Goal: Task Accomplishment & Management: Manage account settings

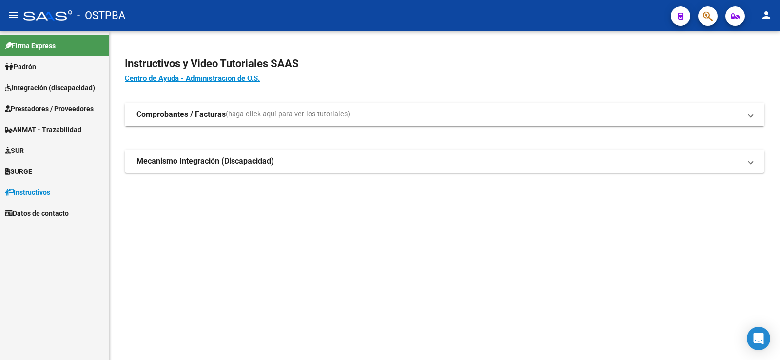
click at [24, 153] on span "SUR" at bounding box center [14, 150] width 19 height 11
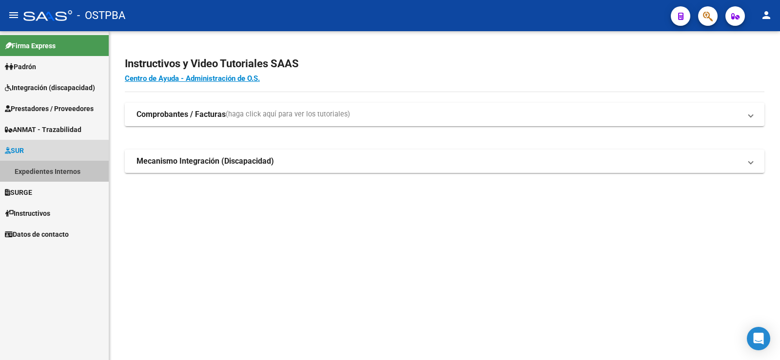
click at [33, 172] on link "Expedientes Internos" at bounding box center [54, 171] width 109 height 21
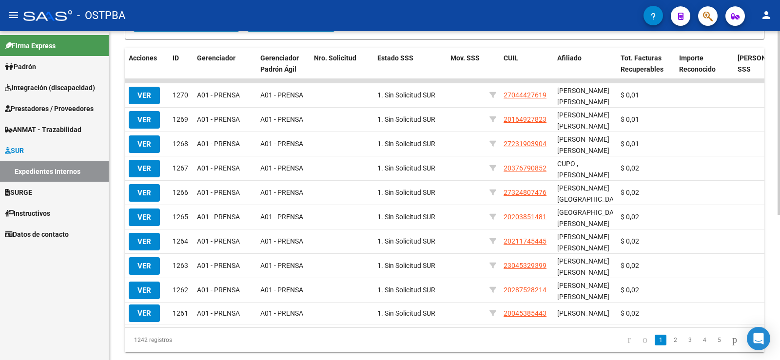
scroll to position [244, 0]
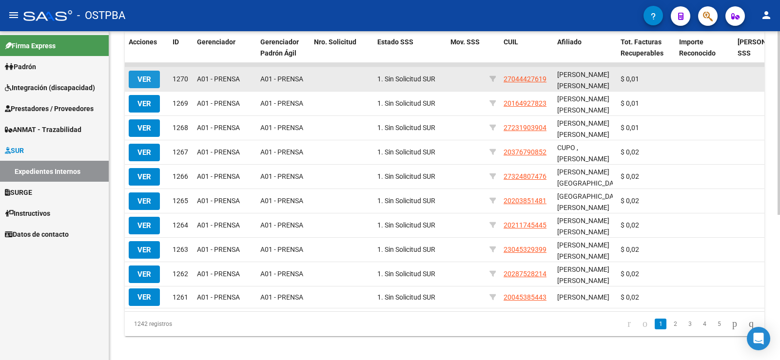
click at [138, 82] on span "VER" at bounding box center [144, 79] width 14 height 9
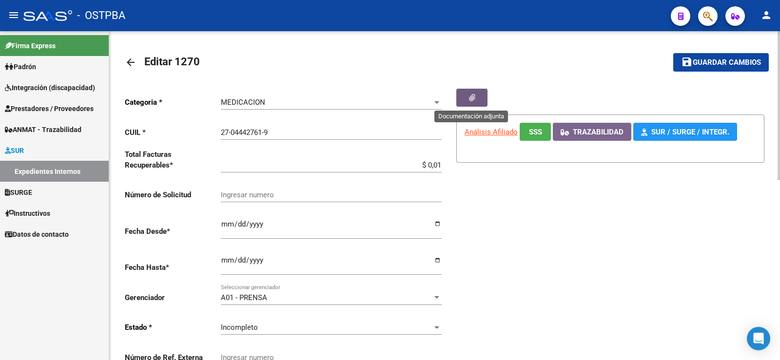
click at [476, 97] on button "button" at bounding box center [471, 98] width 31 height 18
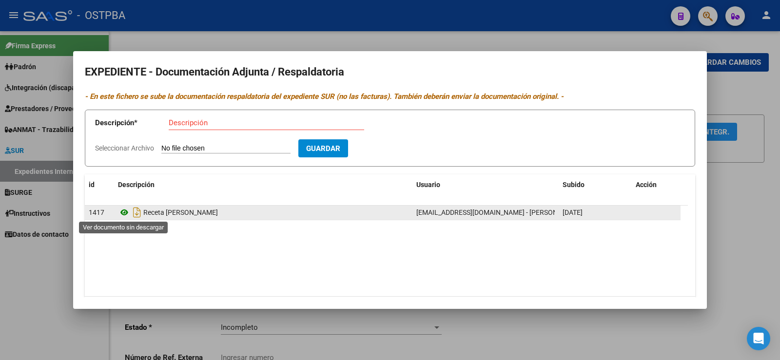
click at [122, 213] on icon at bounding box center [124, 213] width 13 height 12
click at [124, 213] on icon at bounding box center [124, 213] width 13 height 12
click at [125, 213] on icon at bounding box center [124, 213] width 13 height 12
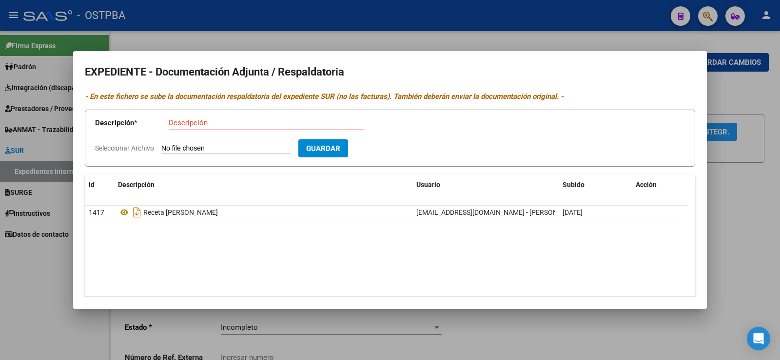
click at [35, 258] on div at bounding box center [390, 180] width 780 height 360
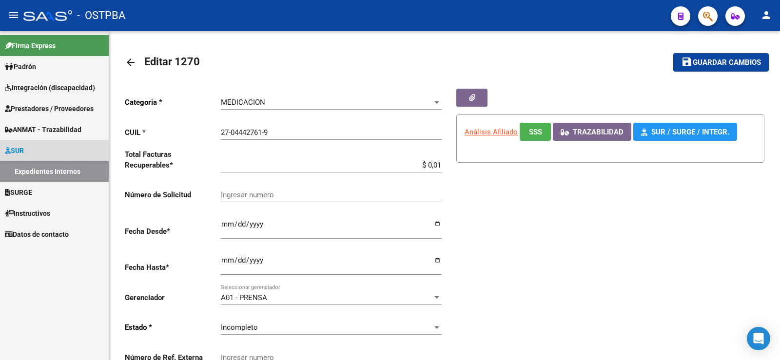
click at [32, 174] on link "Expedientes Internos" at bounding box center [54, 171] width 109 height 21
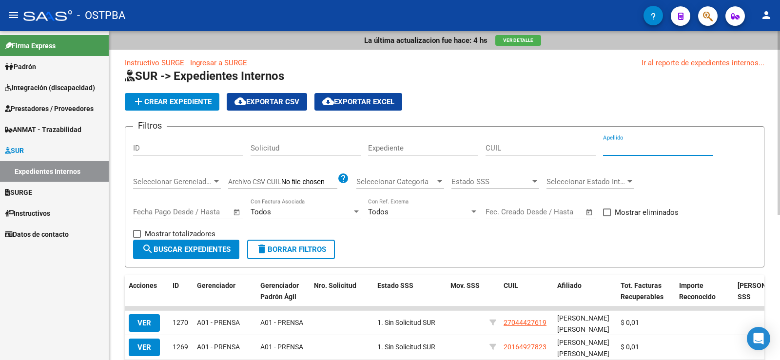
click at [632, 147] on input "Apellido" at bounding box center [658, 148] width 110 height 9
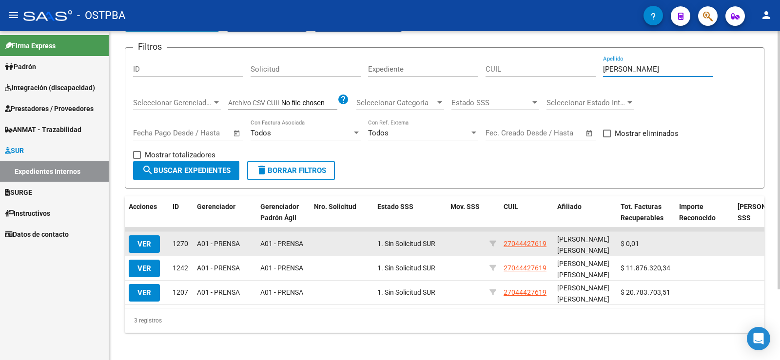
scroll to position [90, 0]
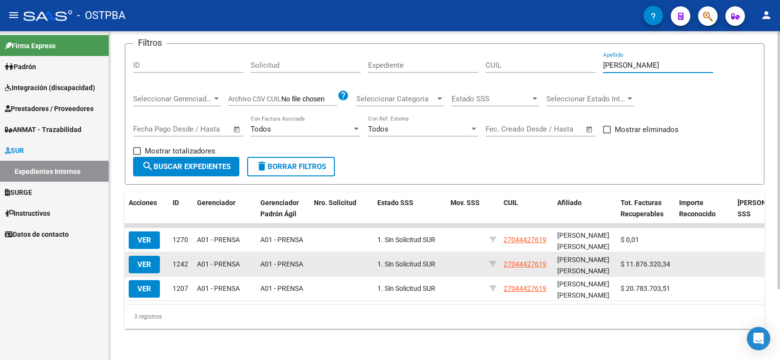
type input "[PERSON_NAME]"
click at [141, 260] on span "VER" at bounding box center [144, 264] width 14 height 9
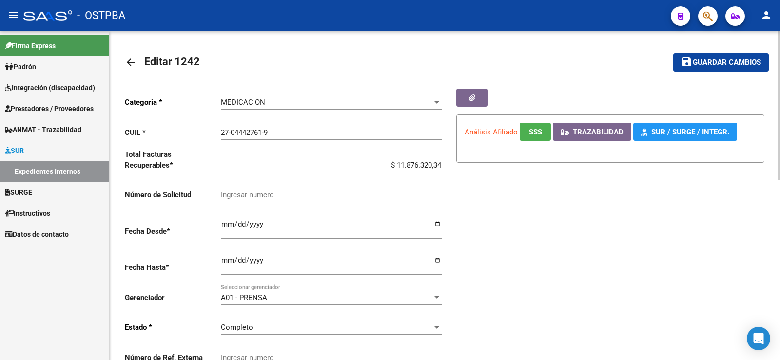
click at [46, 168] on link "Expedientes Internos" at bounding box center [54, 171] width 109 height 21
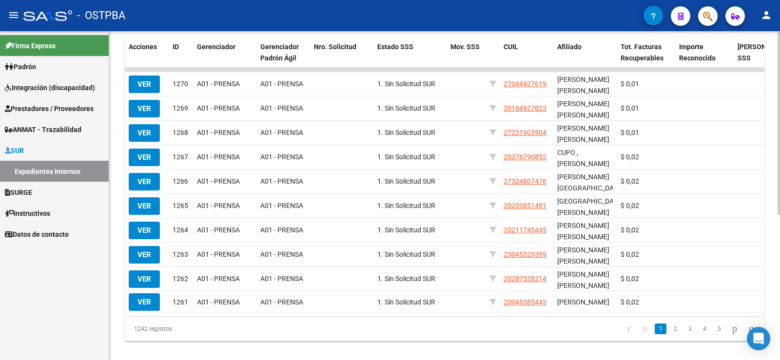
scroll to position [244, 0]
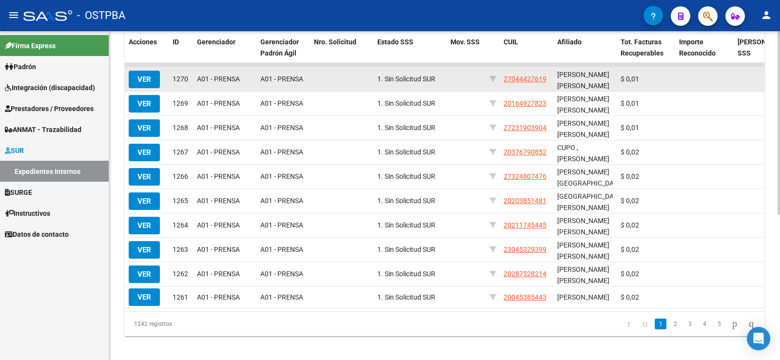
click at [146, 81] on span "VER" at bounding box center [144, 79] width 14 height 9
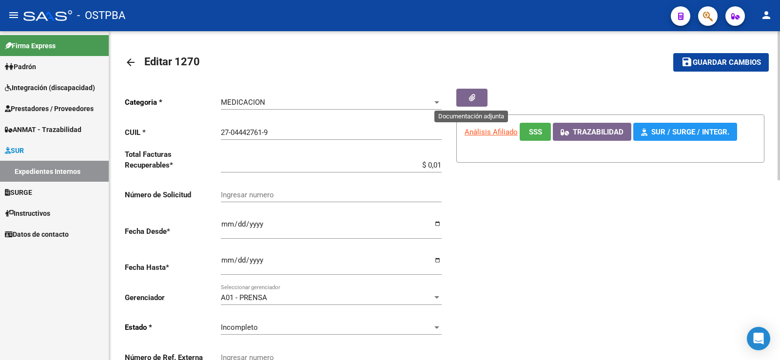
click at [470, 97] on icon "button" at bounding box center [472, 97] width 6 height 7
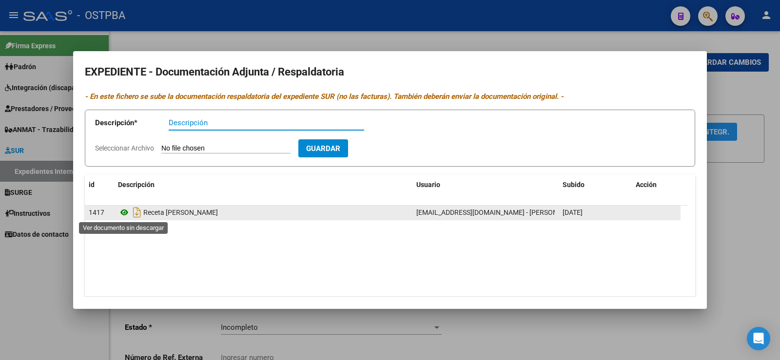
click at [126, 213] on icon at bounding box center [124, 213] width 13 height 12
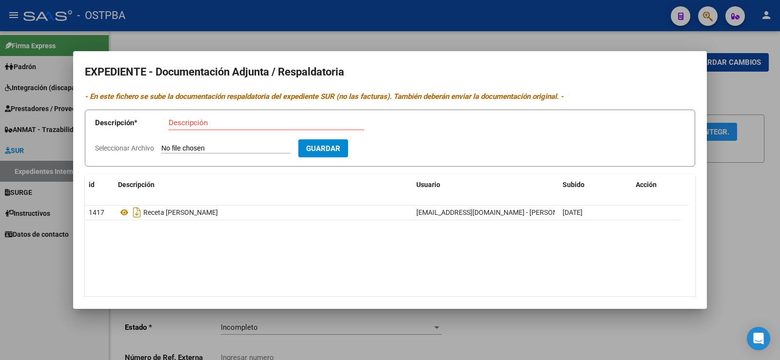
click at [27, 287] on div at bounding box center [390, 180] width 780 height 360
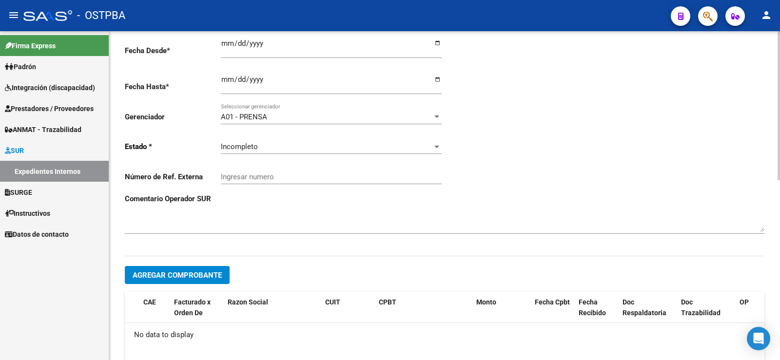
scroll to position [292, 0]
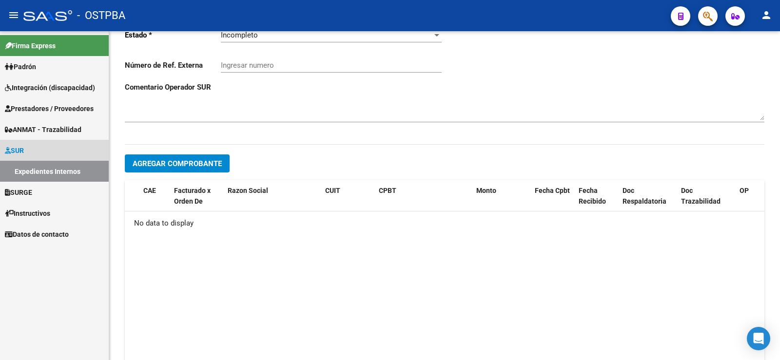
click at [39, 153] on link "SUR" at bounding box center [54, 150] width 109 height 21
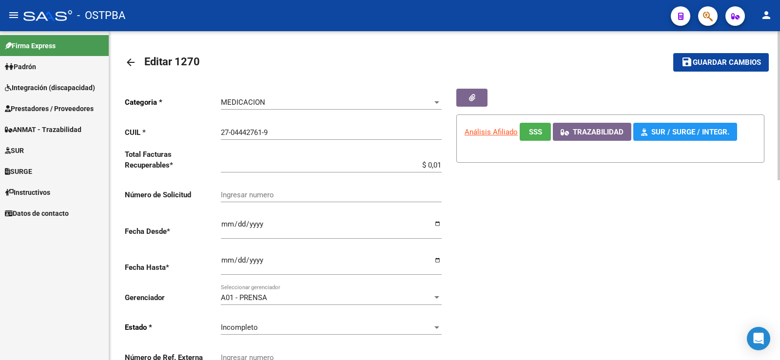
scroll to position [244, 0]
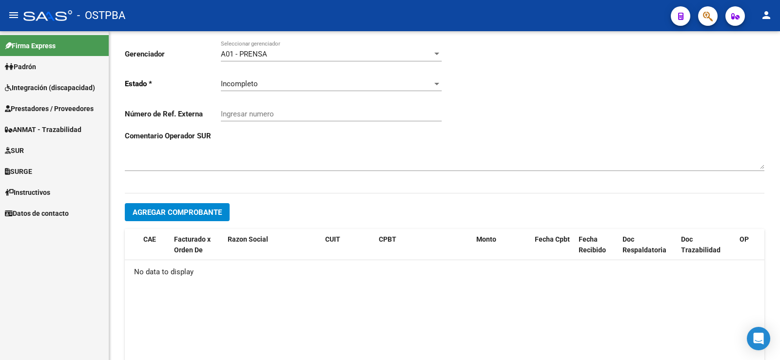
click at [63, 150] on link "SUR" at bounding box center [54, 150] width 109 height 21
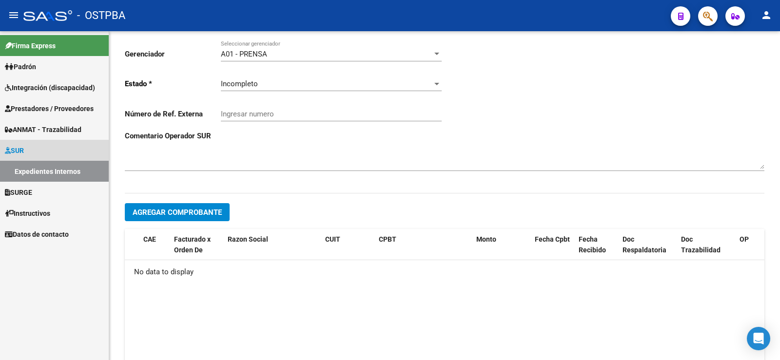
click at [55, 169] on link "Expedientes Internos" at bounding box center [54, 171] width 109 height 21
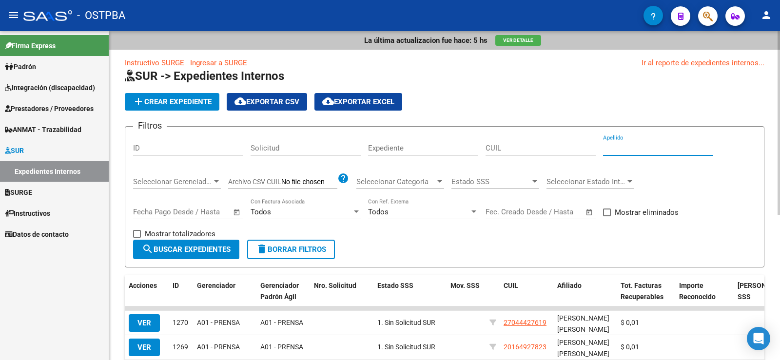
click at [617, 149] on input "Apellido" at bounding box center [658, 148] width 110 height 9
type input "[PERSON_NAME]"
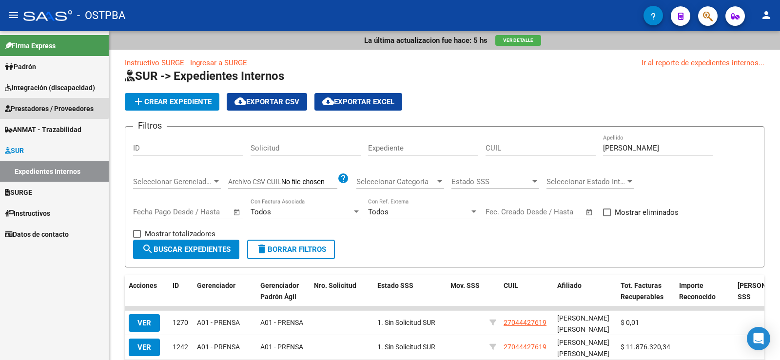
click at [24, 105] on span "Prestadores / Proveedores" at bounding box center [49, 108] width 89 height 11
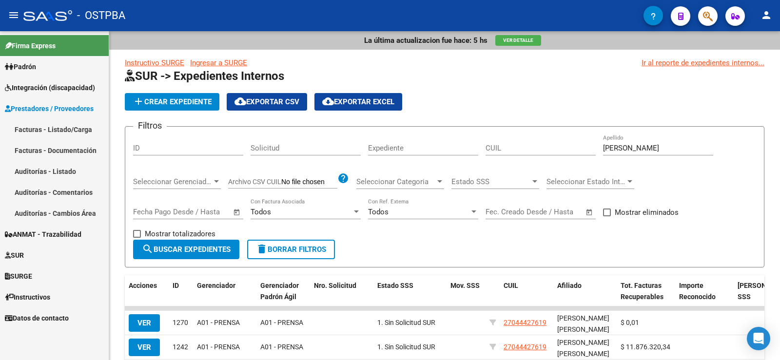
click at [48, 130] on link "Facturas - Listado/Carga" at bounding box center [54, 129] width 109 height 21
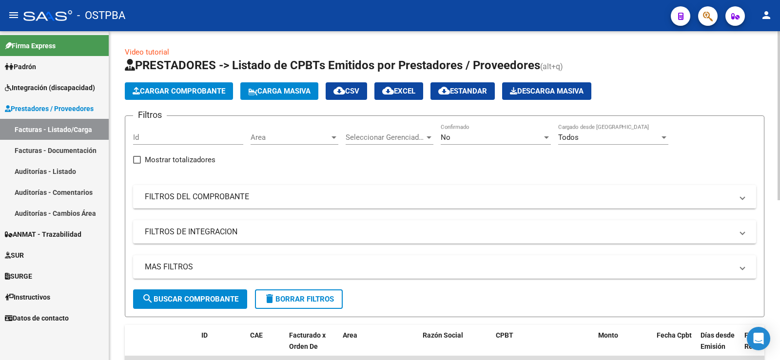
click at [225, 200] on mat-panel-title "FILTROS DEL COMPROBANTE" at bounding box center [439, 197] width 588 height 11
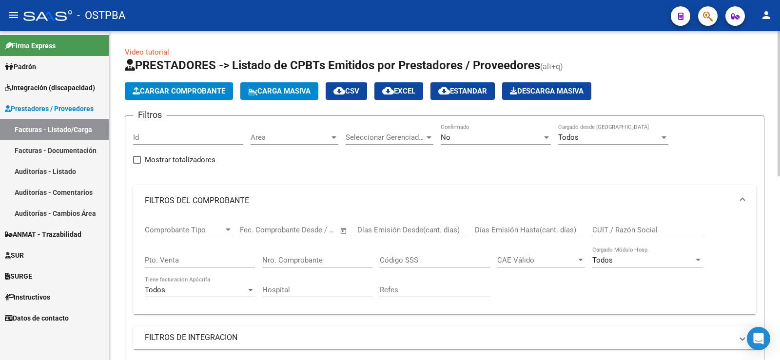
click at [295, 260] on input "Nro. Comprobante" at bounding box center [317, 260] width 110 height 9
click at [277, 258] on input "1076229" at bounding box center [317, 260] width 110 height 9
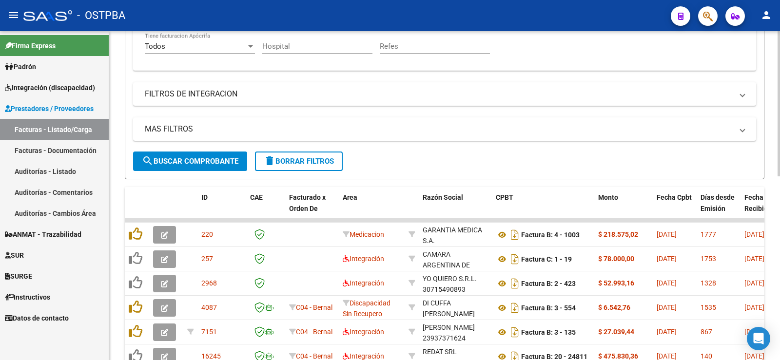
click at [206, 166] on button "search Buscar Comprobante" at bounding box center [190, 161] width 114 height 19
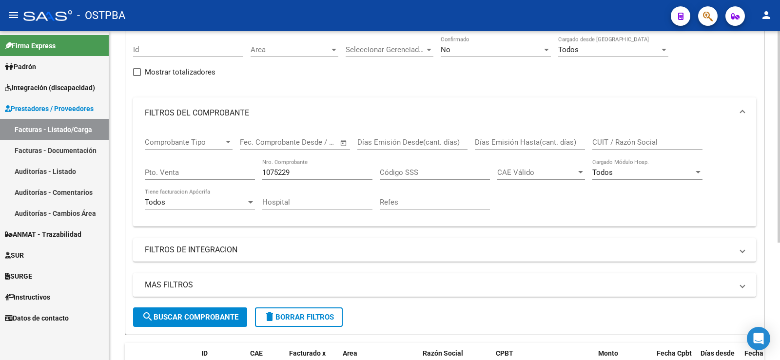
scroll to position [182, 0]
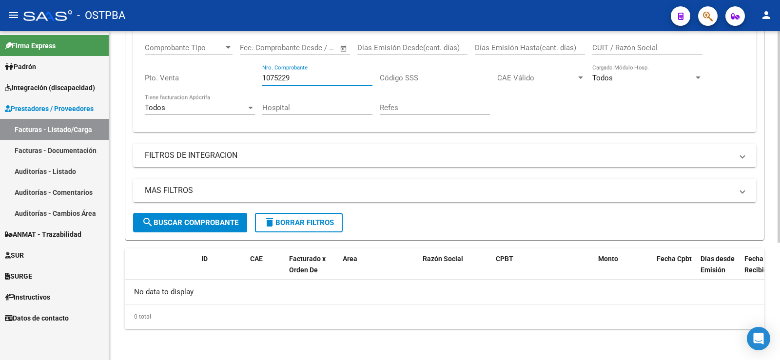
drag, startPoint x: 286, startPoint y: 77, endPoint x: 295, endPoint y: 79, distance: 8.9
click at [295, 79] on input "1075229" at bounding box center [317, 78] width 110 height 9
click at [210, 219] on span "search Buscar Comprobante" at bounding box center [190, 222] width 97 height 9
drag, startPoint x: 303, startPoint y: 77, endPoint x: 251, endPoint y: 73, distance: 52.3
click at [251, 73] on div "Comprobante Tipo Comprobante Tipo Start date – End date Fec. Comprobante Desde …" at bounding box center [444, 79] width 599 height 90
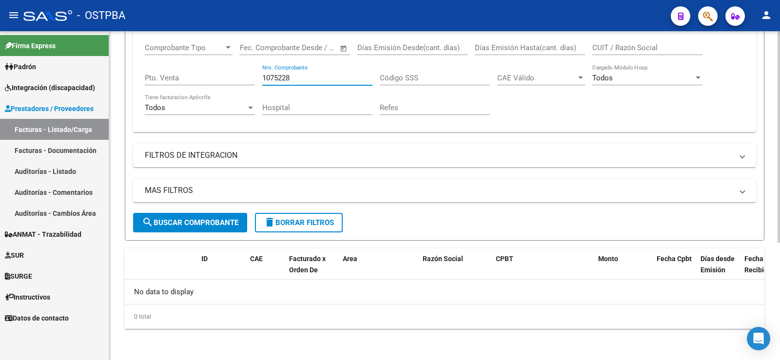
click at [303, 91] on div "1075228 Nro. Comprobante" at bounding box center [317, 79] width 110 height 30
drag, startPoint x: 287, startPoint y: 78, endPoint x: 292, endPoint y: 79, distance: 5.4
click at [292, 79] on input "1075228" at bounding box center [317, 78] width 110 height 9
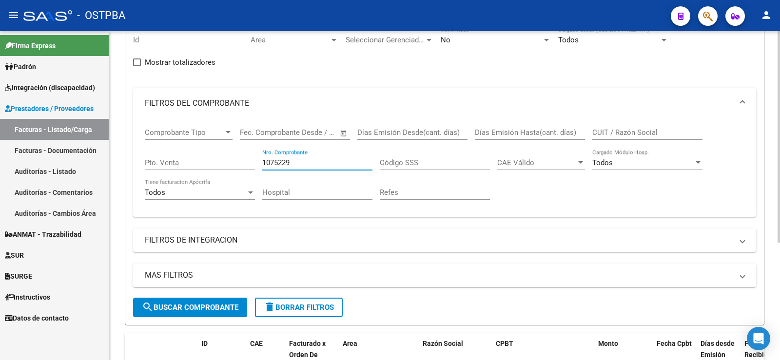
scroll to position [0, 0]
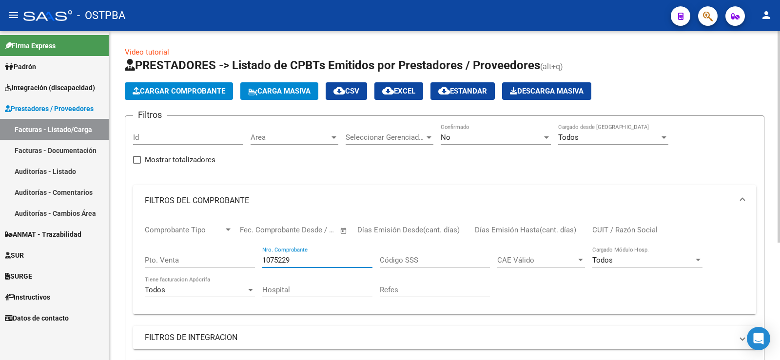
type input "1075229"
click at [546, 139] on div at bounding box center [546, 138] width 9 height 8
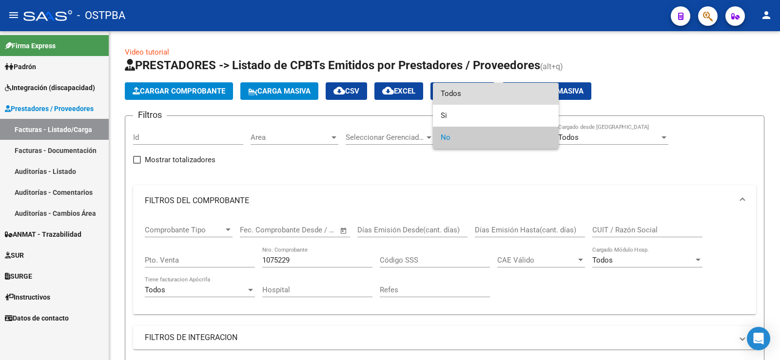
click at [467, 97] on span "Todos" at bounding box center [496, 94] width 110 height 22
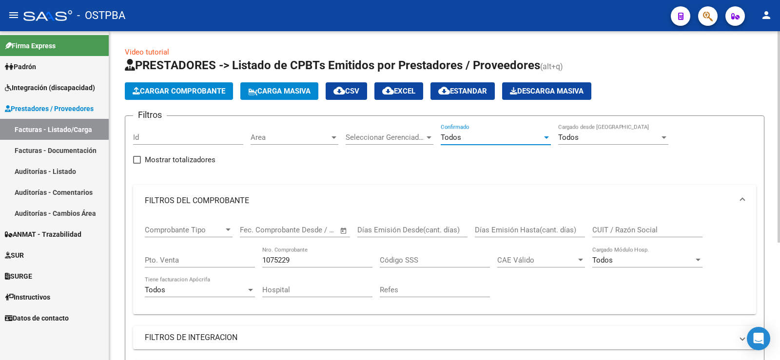
scroll to position [182, 0]
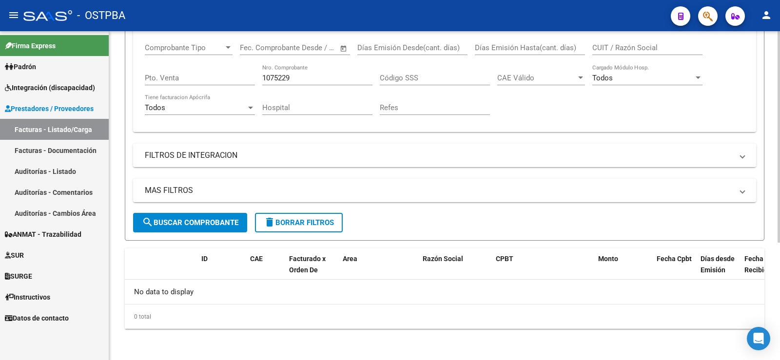
click at [209, 225] on span "search Buscar Comprobante" at bounding box center [190, 222] width 97 height 9
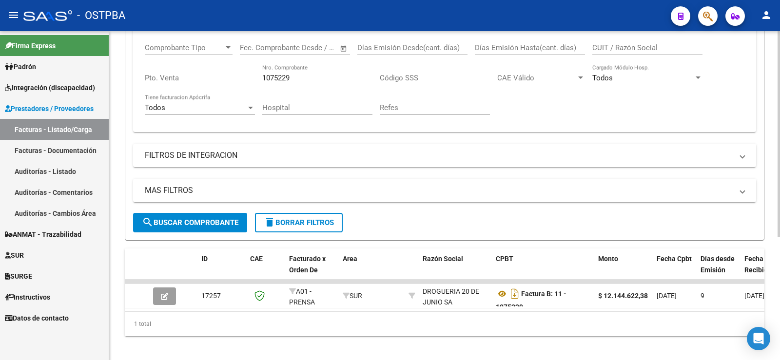
scroll to position [197, 0]
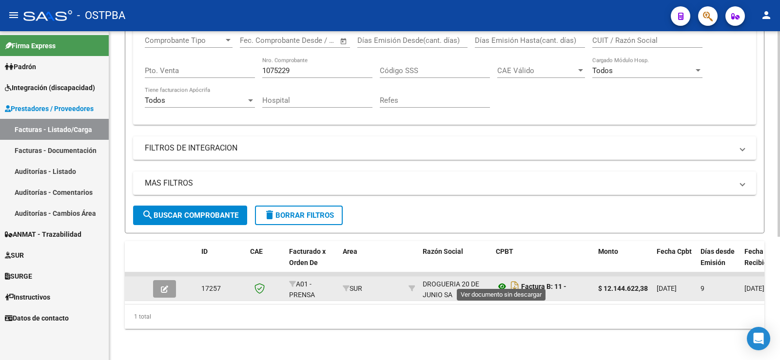
click at [502, 281] on icon at bounding box center [502, 287] width 13 height 12
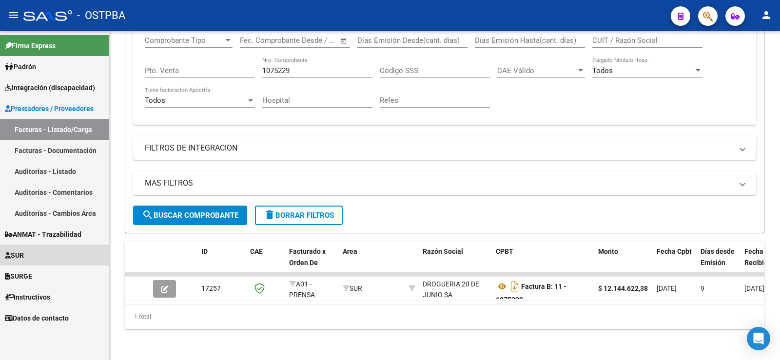
click at [20, 254] on span "SUR" at bounding box center [14, 255] width 19 height 11
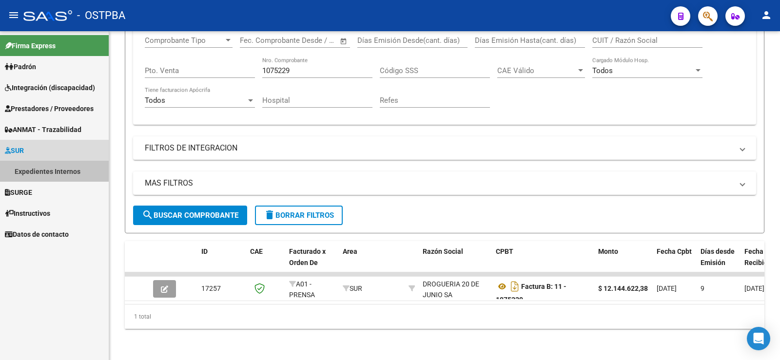
click at [52, 171] on link "Expedientes Internos" at bounding box center [54, 171] width 109 height 21
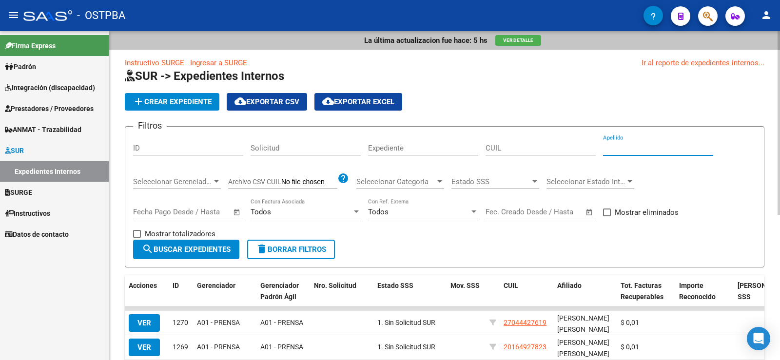
click at [621, 151] on input "Apellido" at bounding box center [658, 148] width 110 height 9
type input "[PERSON_NAME]"
click at [216, 249] on span "search Buscar Expedientes" at bounding box center [186, 249] width 89 height 9
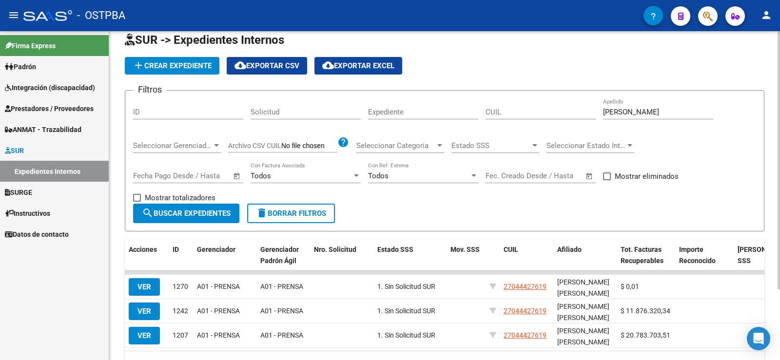
scroll to position [90, 0]
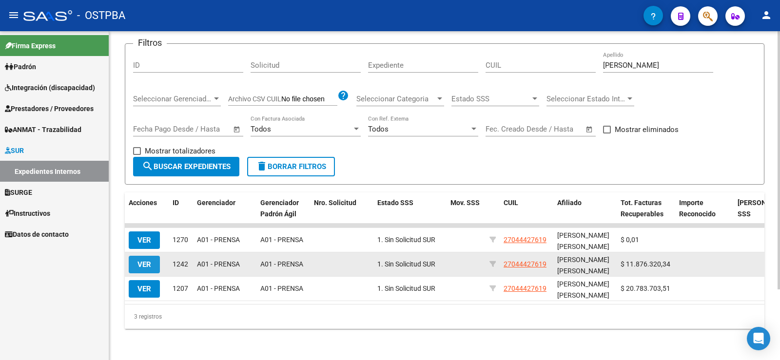
click at [144, 260] on span "VER" at bounding box center [144, 264] width 14 height 9
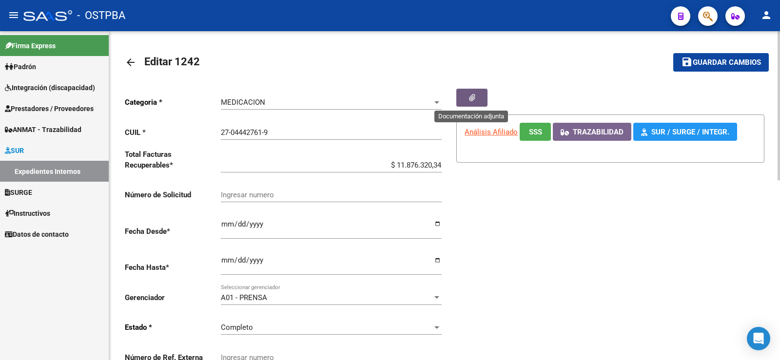
click at [469, 101] on icon "button" at bounding box center [472, 97] width 6 height 7
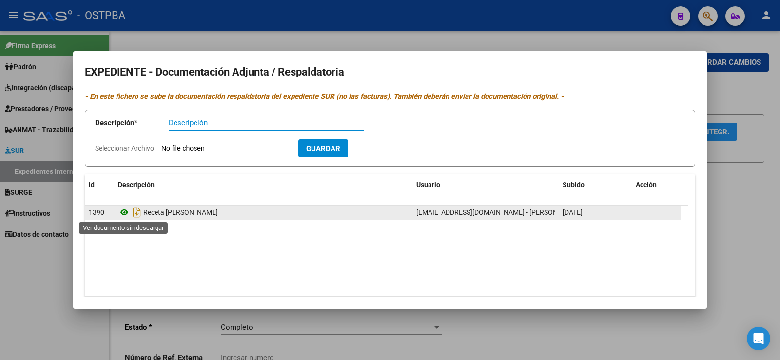
click at [124, 212] on icon at bounding box center [124, 213] width 13 height 12
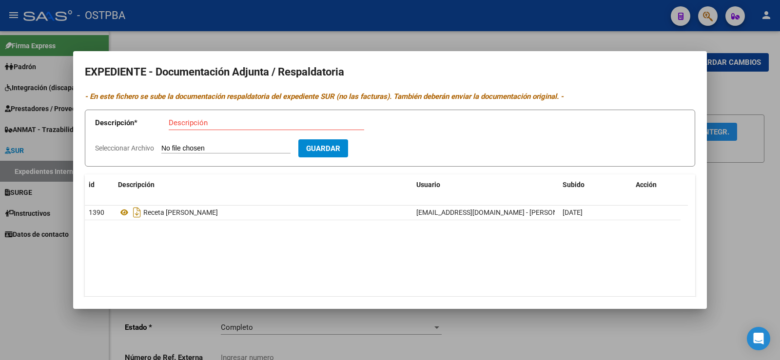
click at [11, 285] on div at bounding box center [390, 180] width 780 height 360
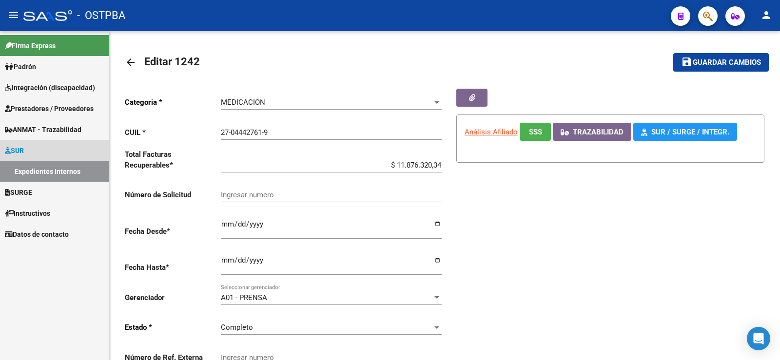
click at [31, 171] on link "Expedientes Internos" at bounding box center [54, 171] width 109 height 21
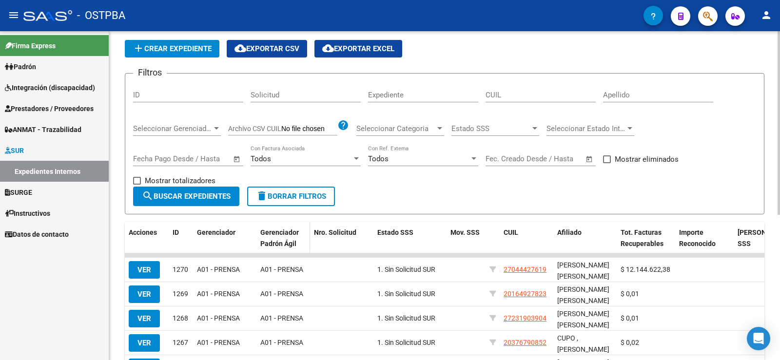
scroll to position [146, 0]
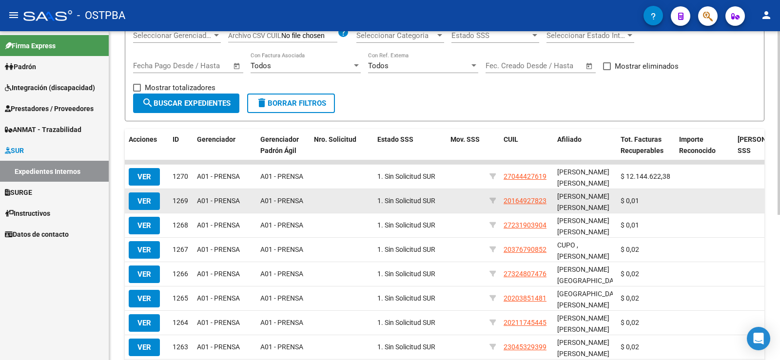
click at [138, 197] on span "VER" at bounding box center [144, 201] width 14 height 9
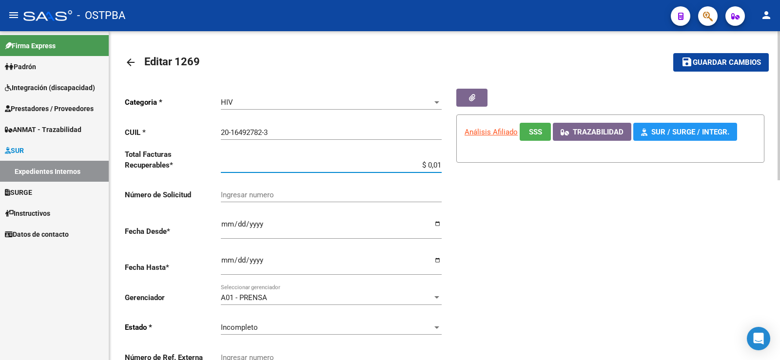
click at [441, 165] on input "$ 0,01" at bounding box center [331, 165] width 221 height 9
type input "$ 0,02"
click at [698, 61] on span "Guardar cambios" at bounding box center [727, 62] width 68 height 9
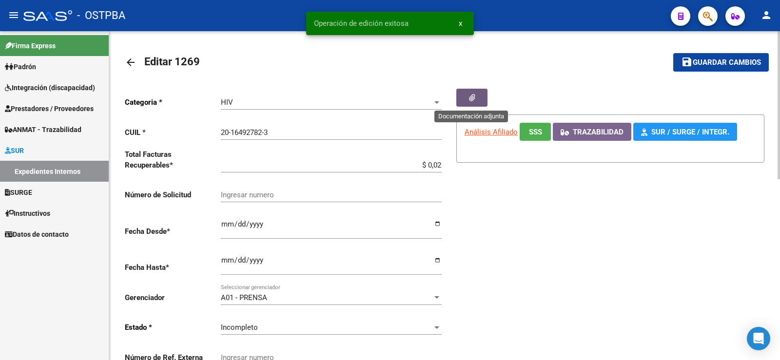
click at [480, 97] on button "button" at bounding box center [471, 98] width 31 height 18
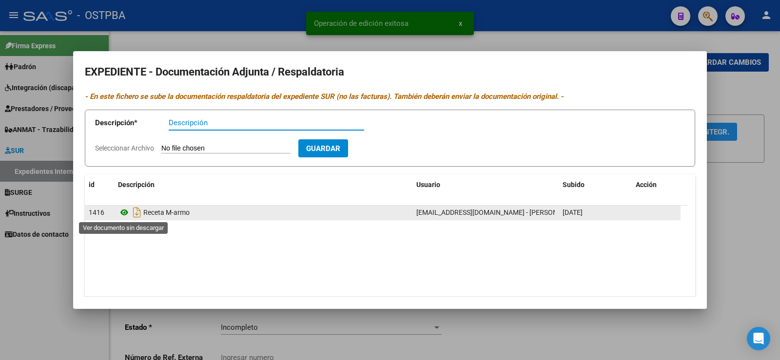
click at [126, 212] on icon at bounding box center [124, 213] width 13 height 12
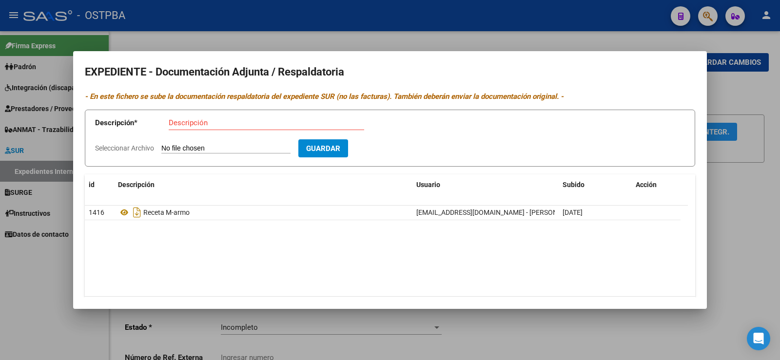
click at [26, 276] on div at bounding box center [390, 180] width 780 height 360
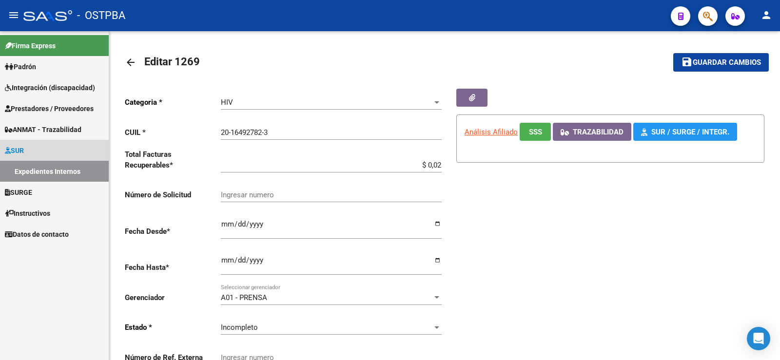
click at [41, 170] on link "Expedientes Internos" at bounding box center [54, 171] width 109 height 21
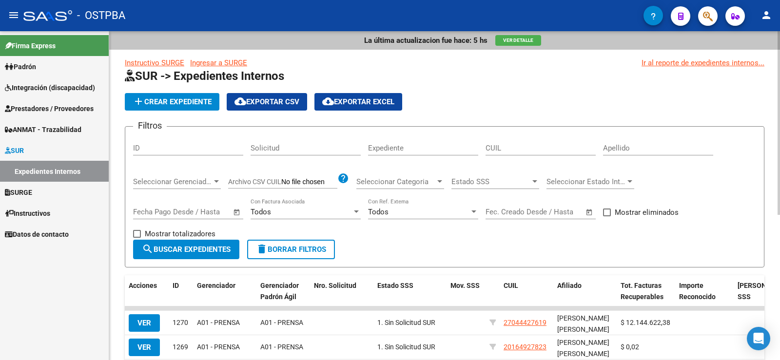
scroll to position [195, 0]
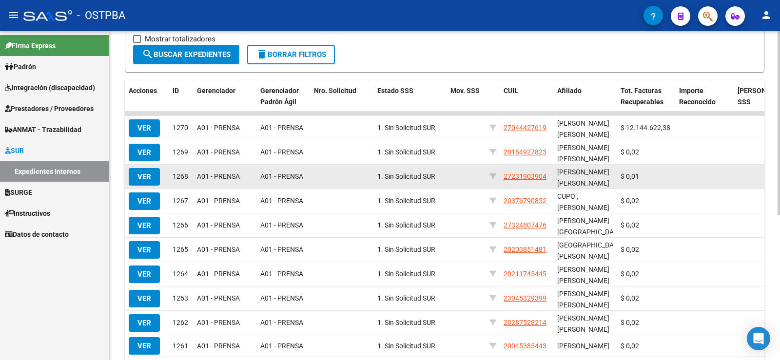
click at [150, 178] on span "VER" at bounding box center [144, 177] width 14 height 9
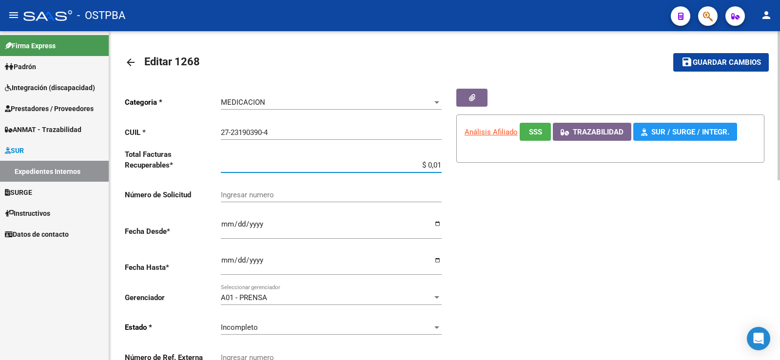
drag, startPoint x: 439, startPoint y: 164, endPoint x: 446, endPoint y: 167, distance: 7.6
click at [446, 167] on div "Categoria * MEDICACION Seleccionar categoria CUIL * 27-23190390-4 Ingresar CUIL…" at bounding box center [444, 232] width 639 height 286
type input "$ 0,02"
click at [697, 58] on span "Guardar cambios" at bounding box center [727, 62] width 68 height 9
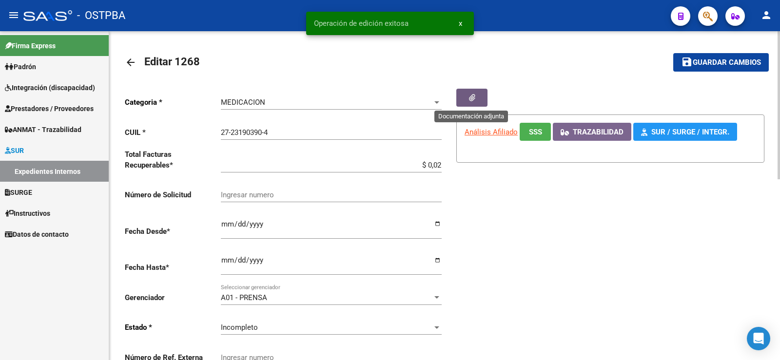
click at [478, 97] on button "button" at bounding box center [471, 98] width 31 height 18
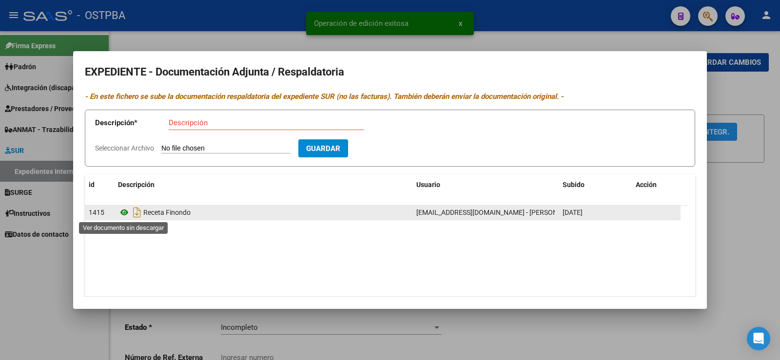
click at [125, 213] on icon at bounding box center [124, 213] width 13 height 12
